Goal: Task Accomplishment & Management: Manage account settings

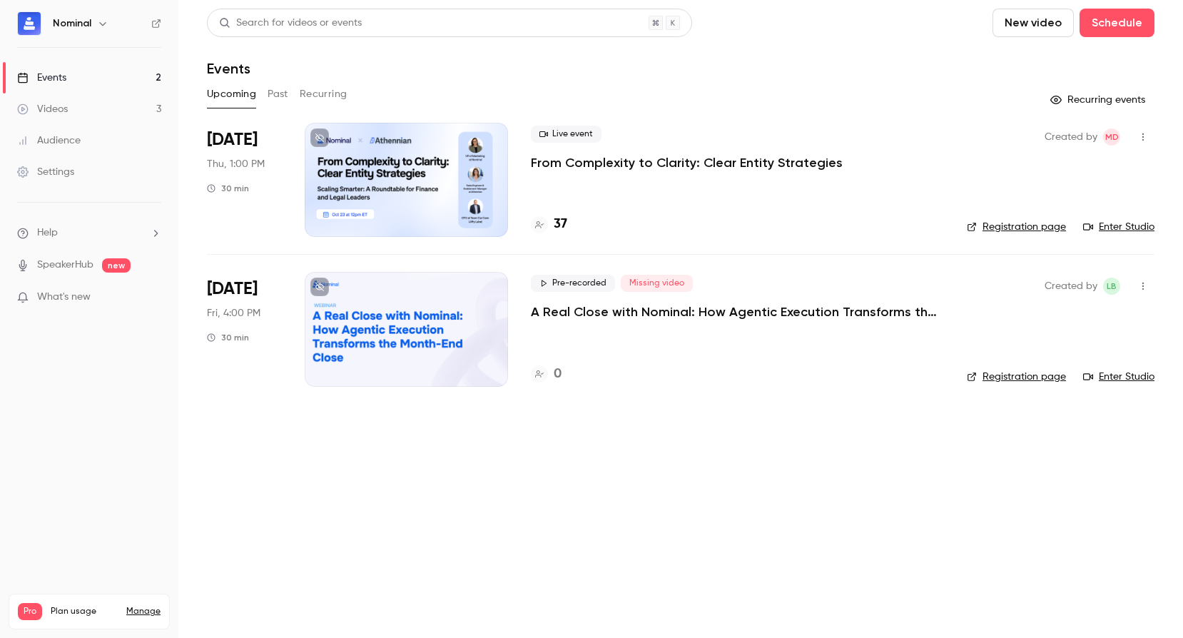
click at [610, 166] on p "From Complexity to Clarity: Clear Entity Strategies" at bounding box center [687, 162] width 312 height 17
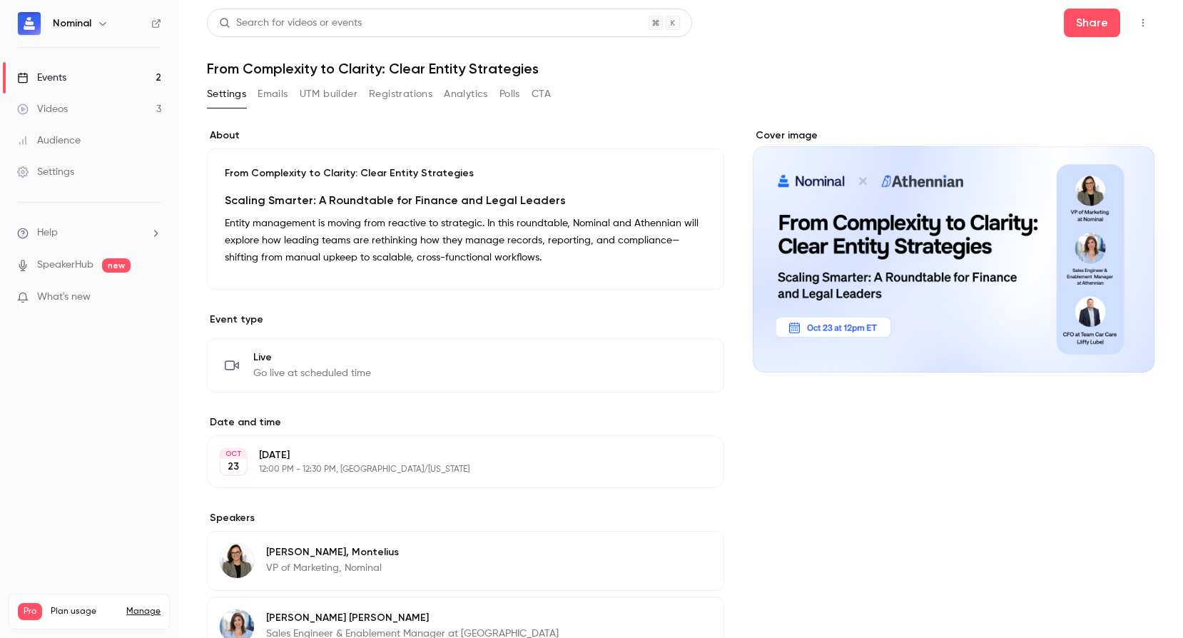
click at [404, 89] on button "Registrations" at bounding box center [401, 94] width 64 height 23
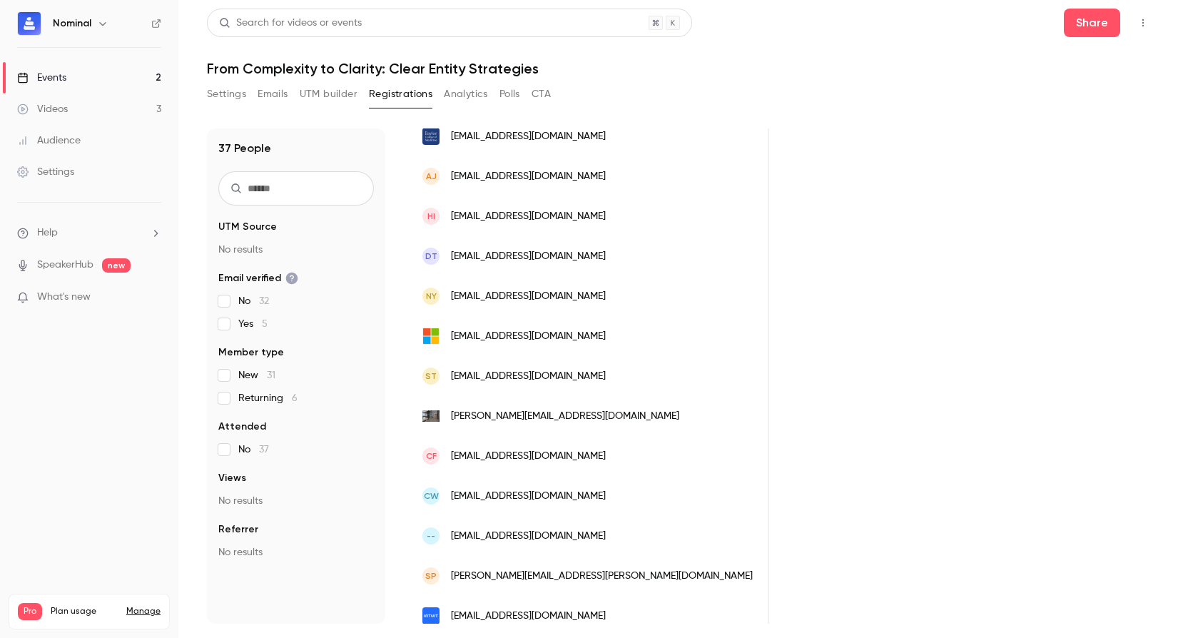
scroll to position [345, 0]
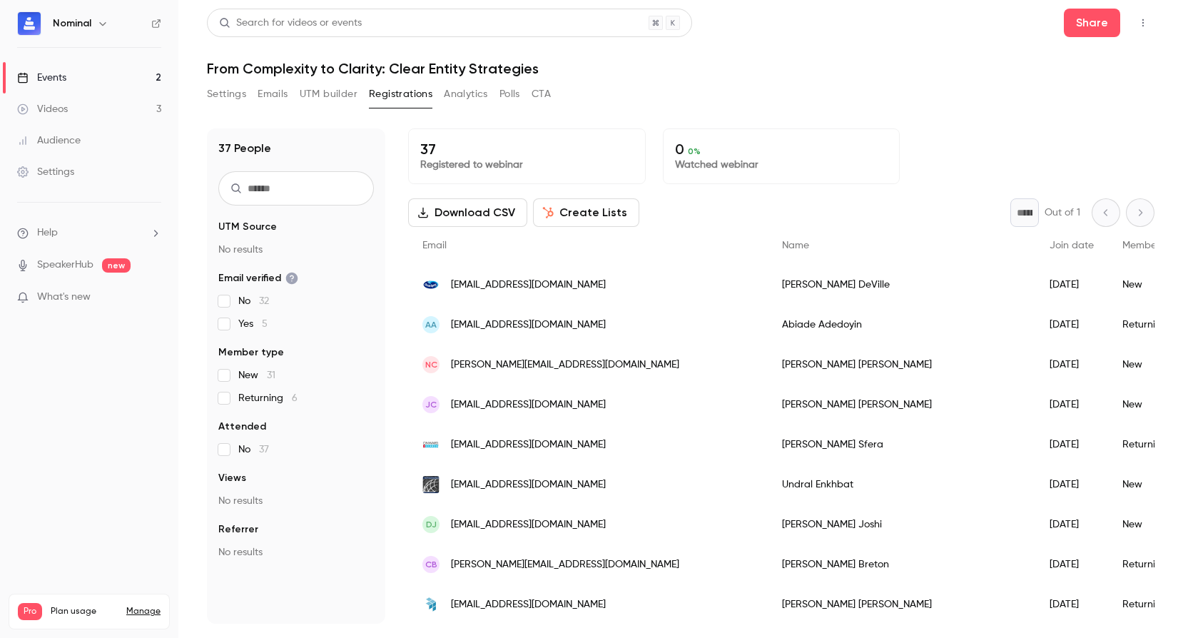
click at [76, 76] on link "Events 2" at bounding box center [89, 77] width 178 height 31
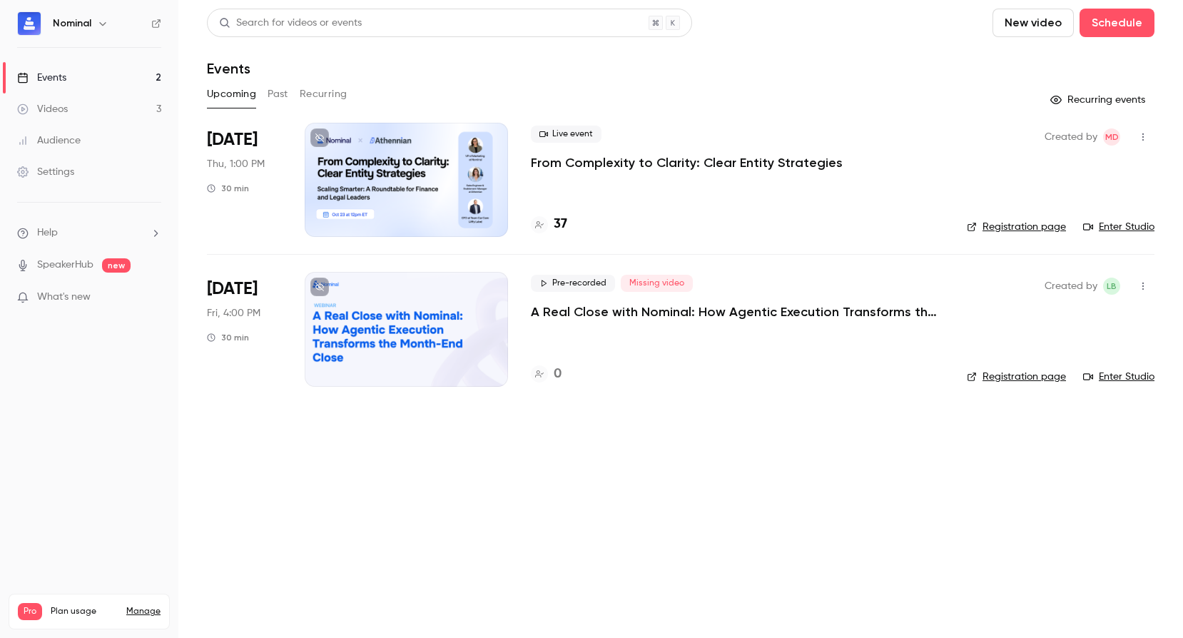
click at [582, 319] on p "A Real Close with Nominal: How Agentic Execution Transforms the Month-End Close" at bounding box center [737, 311] width 413 height 17
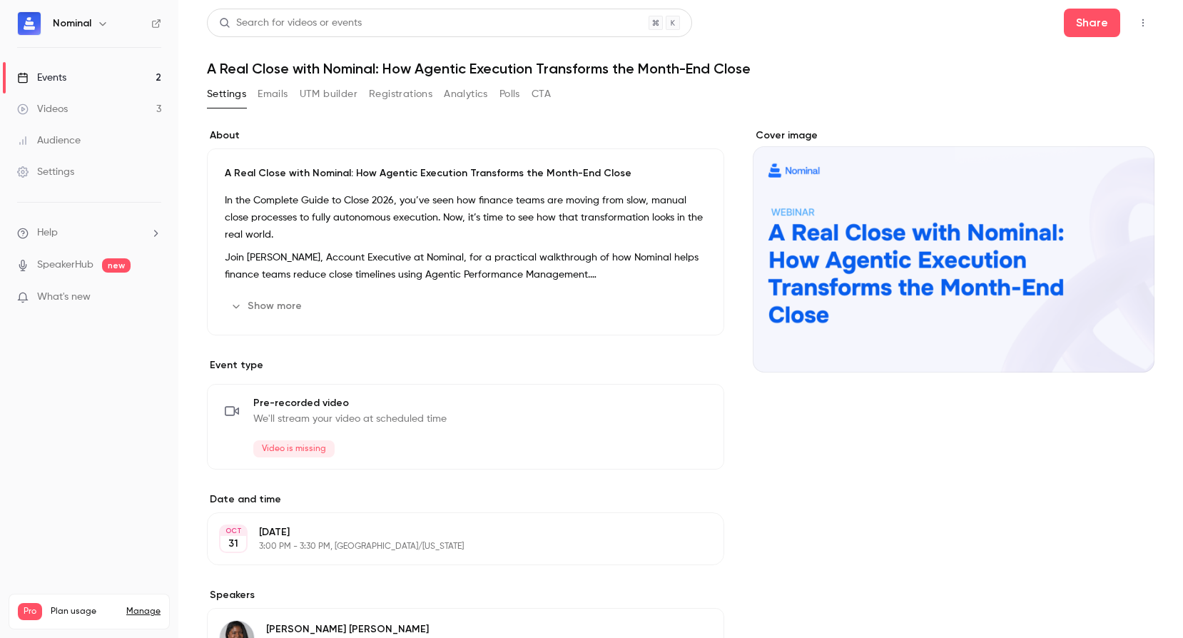
click at [338, 420] on span "We'll stream your video at scheduled time" at bounding box center [349, 419] width 193 height 14
